Goal: Find specific page/section: Find specific page/section

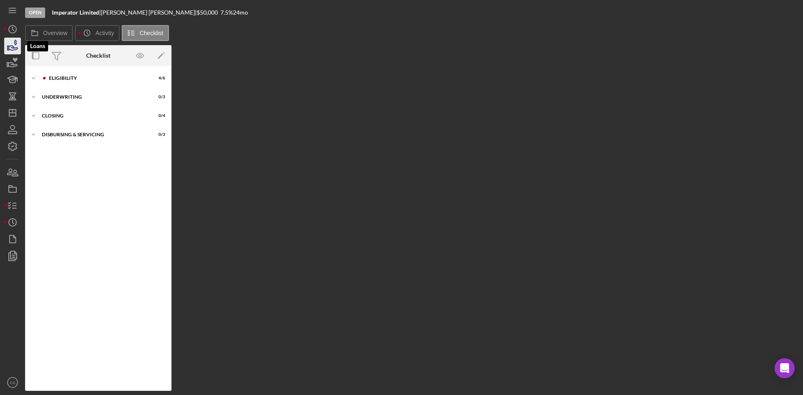
click at [13, 39] on icon "button" at bounding box center [12, 46] width 21 height 21
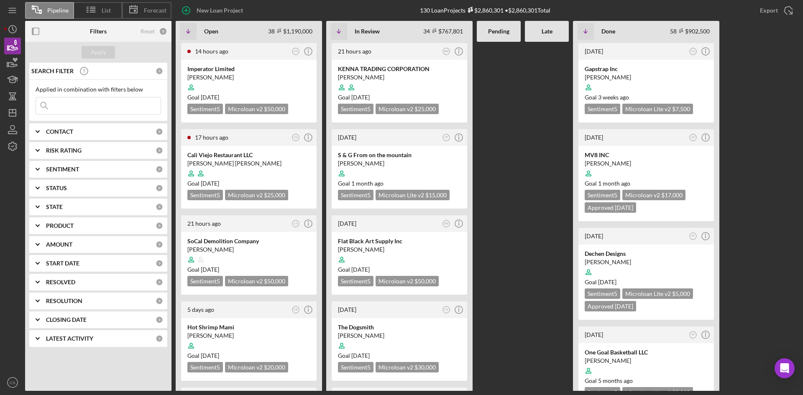
click at [102, 117] on div "Applied in combination with filters below Icon/Menu Close" at bounding box center [98, 100] width 138 height 41
click at [110, 101] on input at bounding box center [98, 105] width 125 height 17
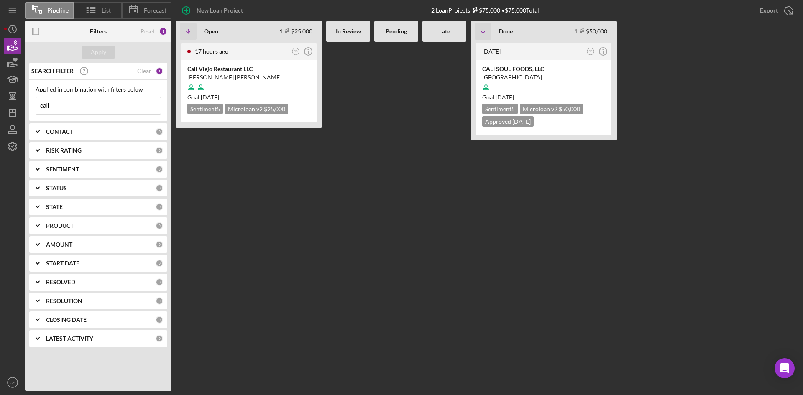
click at [122, 110] on input "cali" at bounding box center [98, 105] width 125 height 17
click at [121, 110] on input "cali" at bounding box center [98, 105] width 125 height 17
type input "[PERSON_NAME]"
click at [49, 105] on input "[PERSON_NAME]" at bounding box center [98, 105] width 125 height 17
drag, startPoint x: 51, startPoint y: 105, endPoint x: 26, endPoint y: 107, distance: 24.7
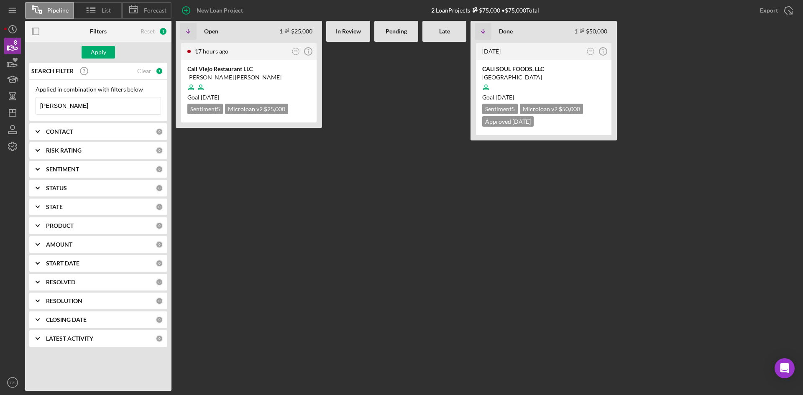
click at [27, 107] on div "SEARCH FILTER Clear 1 Applied in combination with filters below c ali Icon/Menu…" at bounding box center [98, 208] width 146 height 291
